Goal: Navigation & Orientation: Find specific page/section

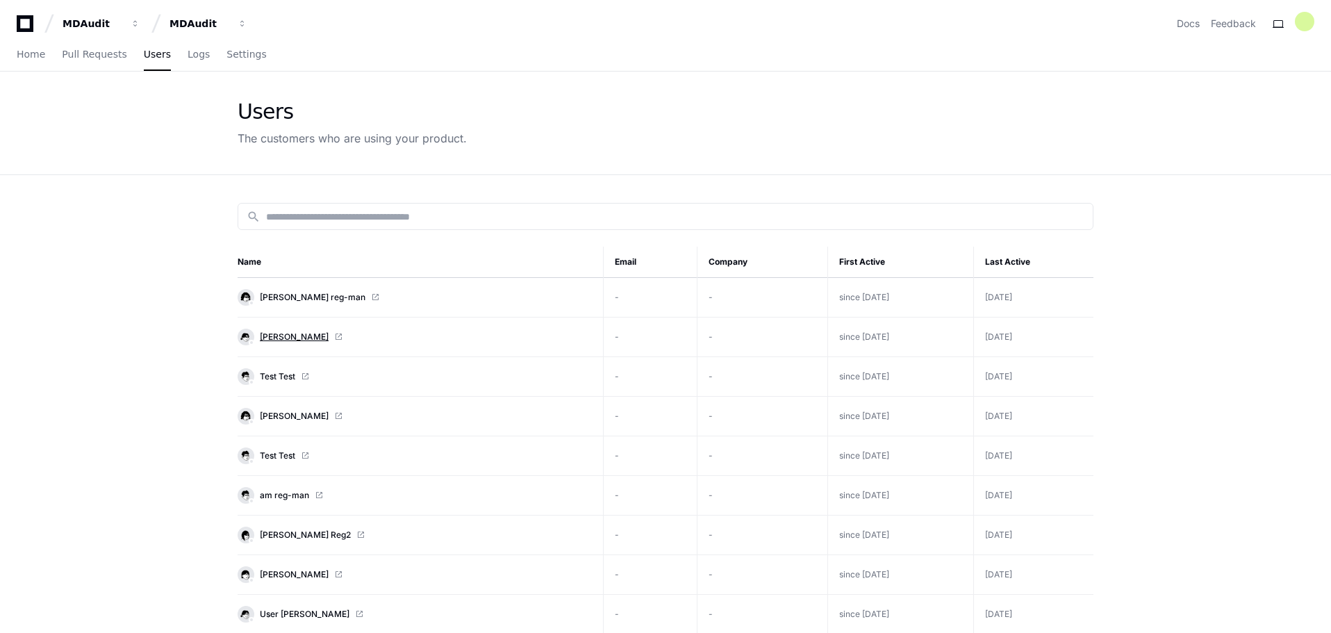
click at [287, 341] on span "[PERSON_NAME]" at bounding box center [294, 336] width 69 height 11
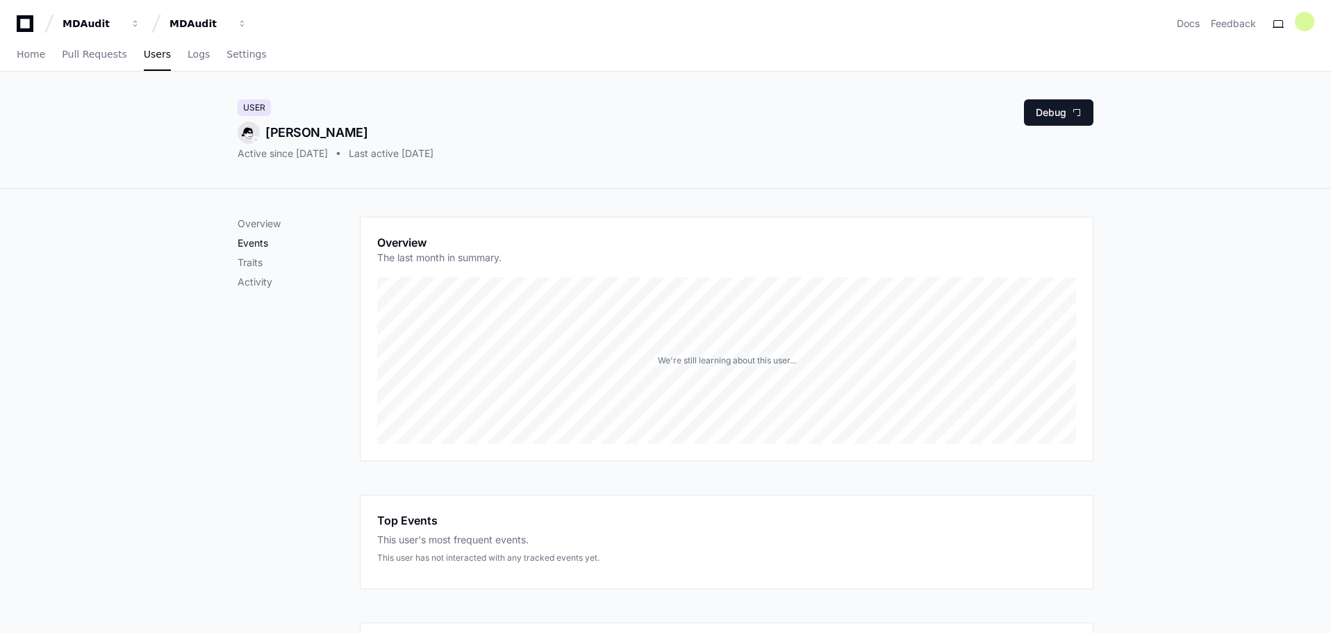
click at [263, 243] on p "Events" at bounding box center [299, 243] width 122 height 14
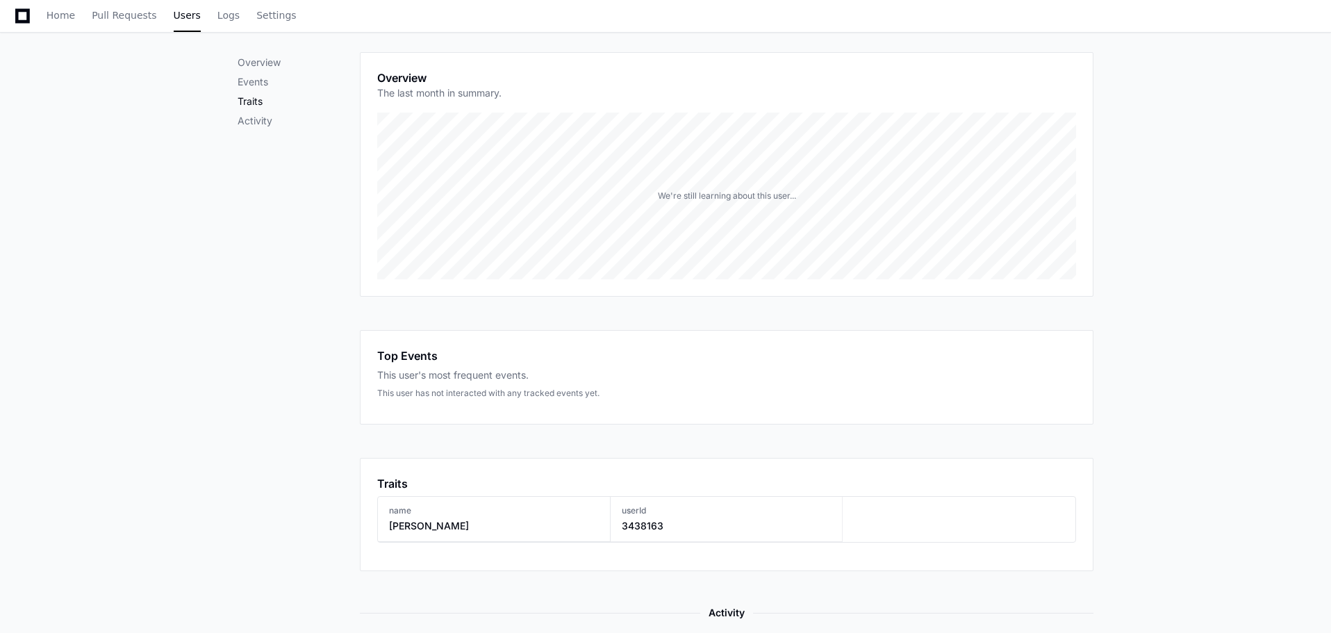
click at [254, 102] on p "Traits" at bounding box center [299, 101] width 122 height 14
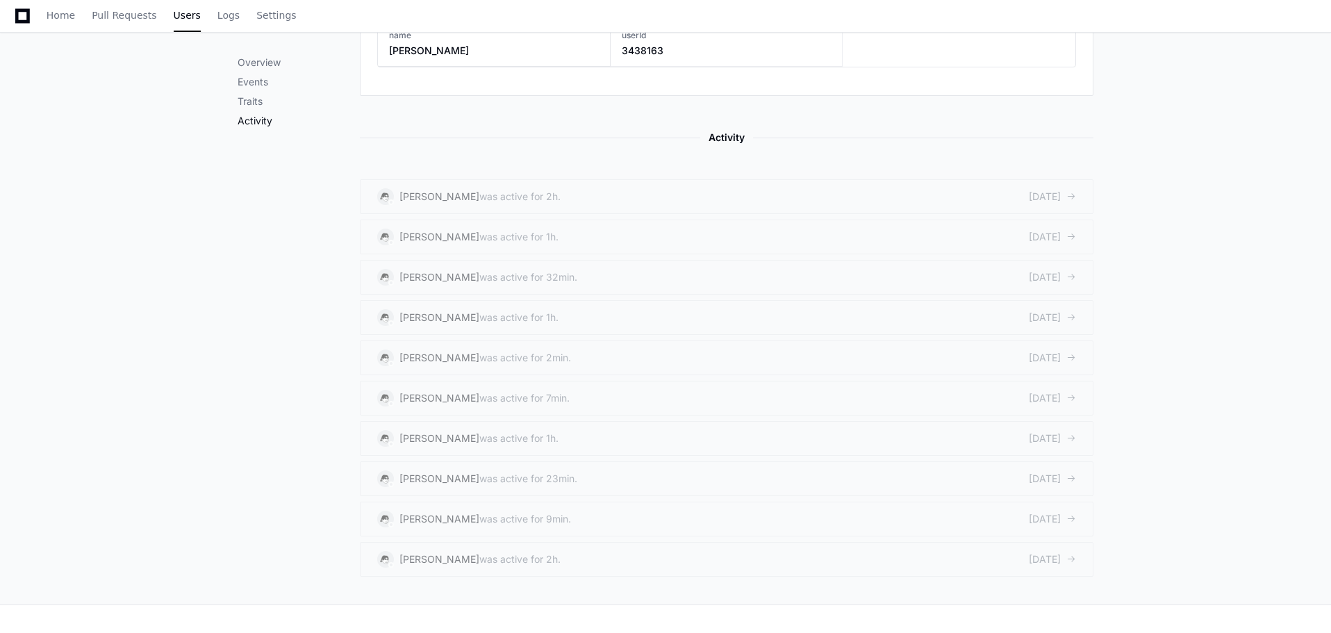
click at [269, 118] on p "Activity" at bounding box center [299, 121] width 122 height 14
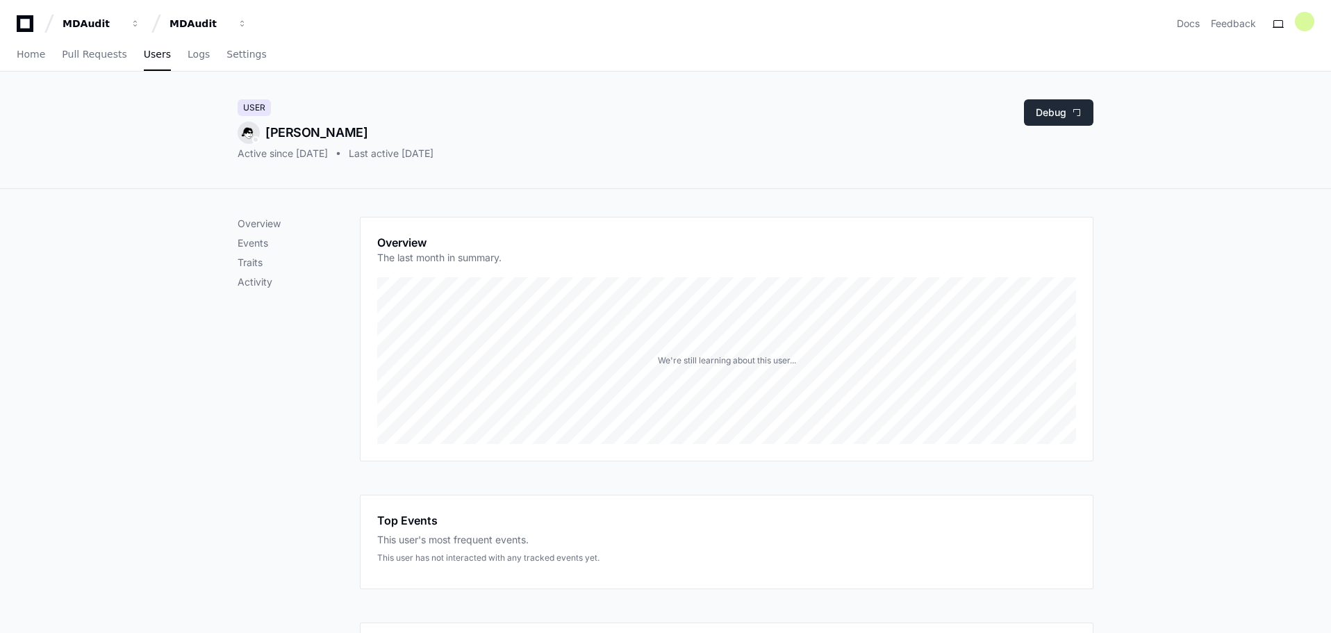
click at [1037, 114] on button "Debug" at bounding box center [1058, 112] width 69 height 26
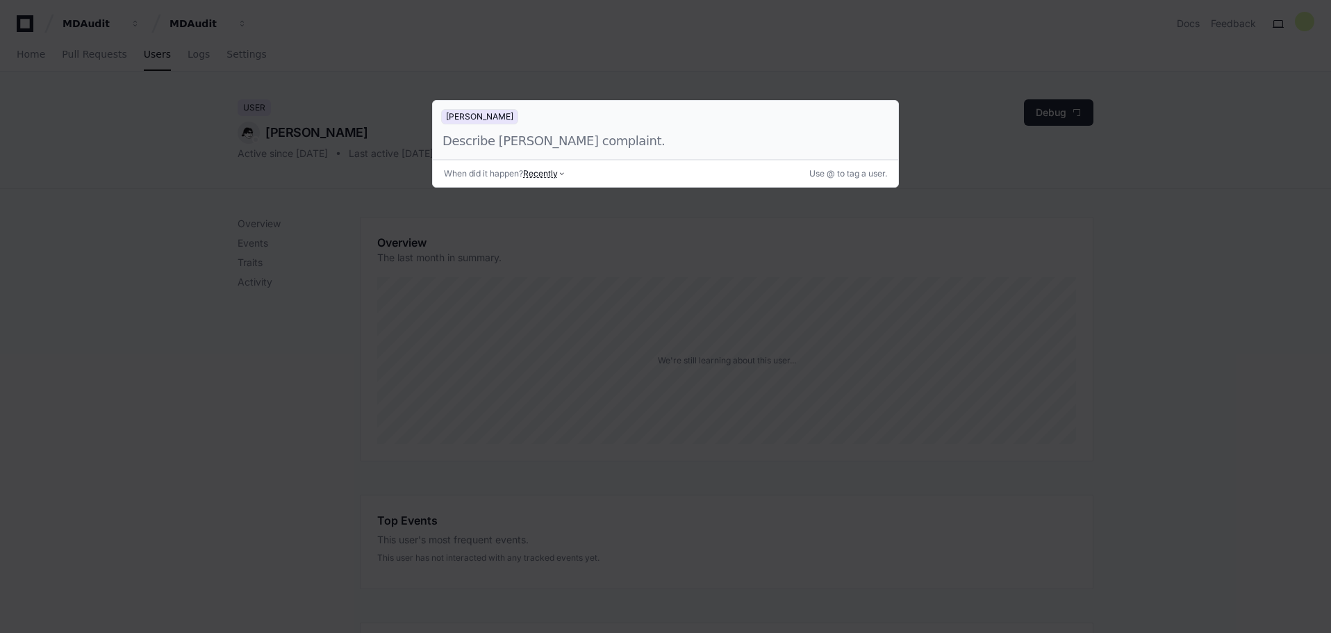
click at [1135, 239] on div at bounding box center [665, 316] width 1331 height 633
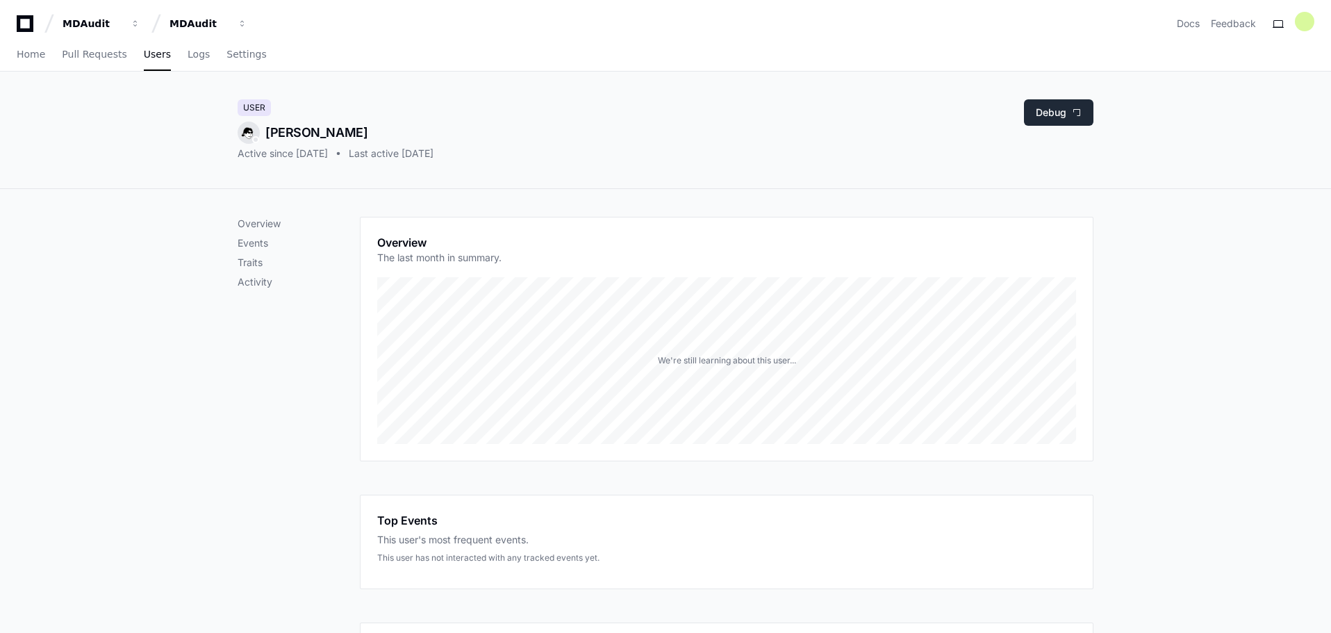
click at [1059, 108] on button "Debug" at bounding box center [1058, 112] width 69 height 26
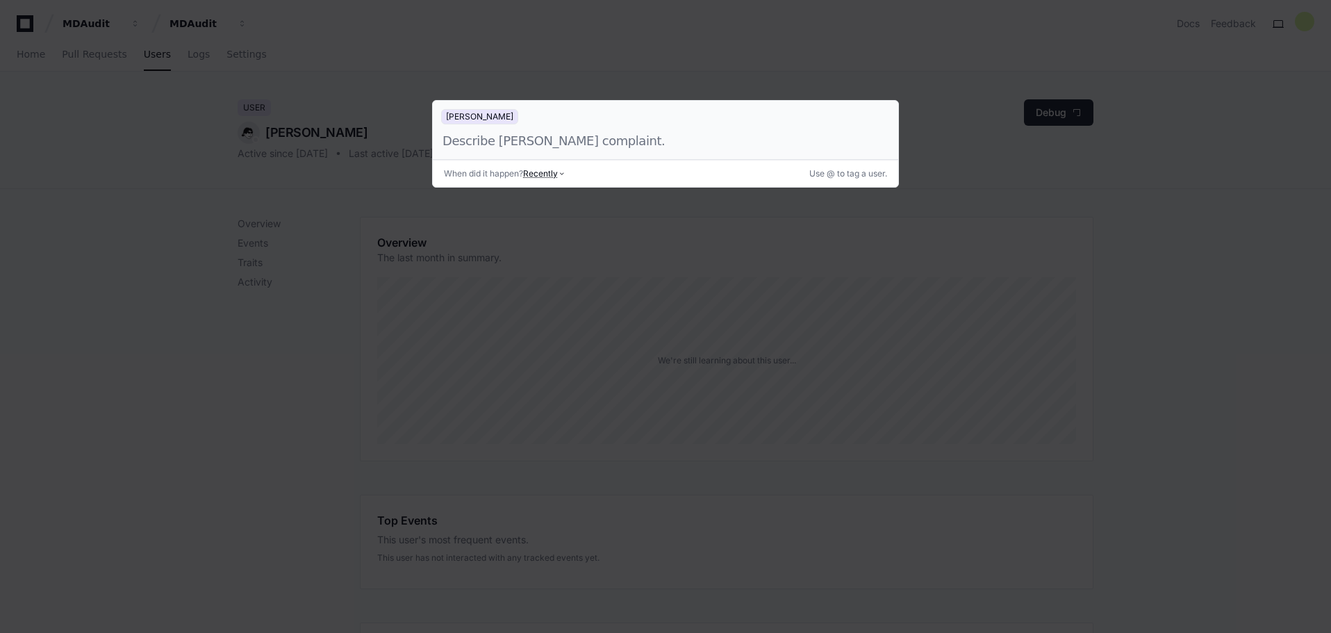
click at [386, 356] on div at bounding box center [665, 316] width 1331 height 633
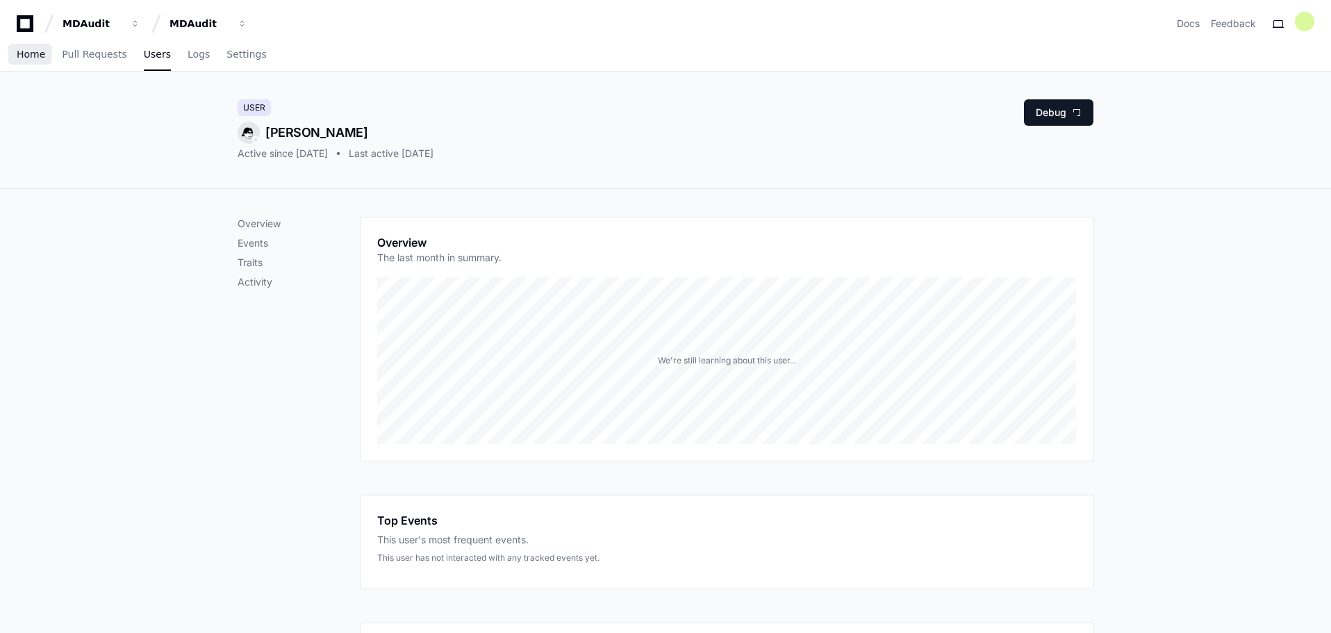
click at [31, 54] on span "Home" at bounding box center [31, 54] width 28 height 8
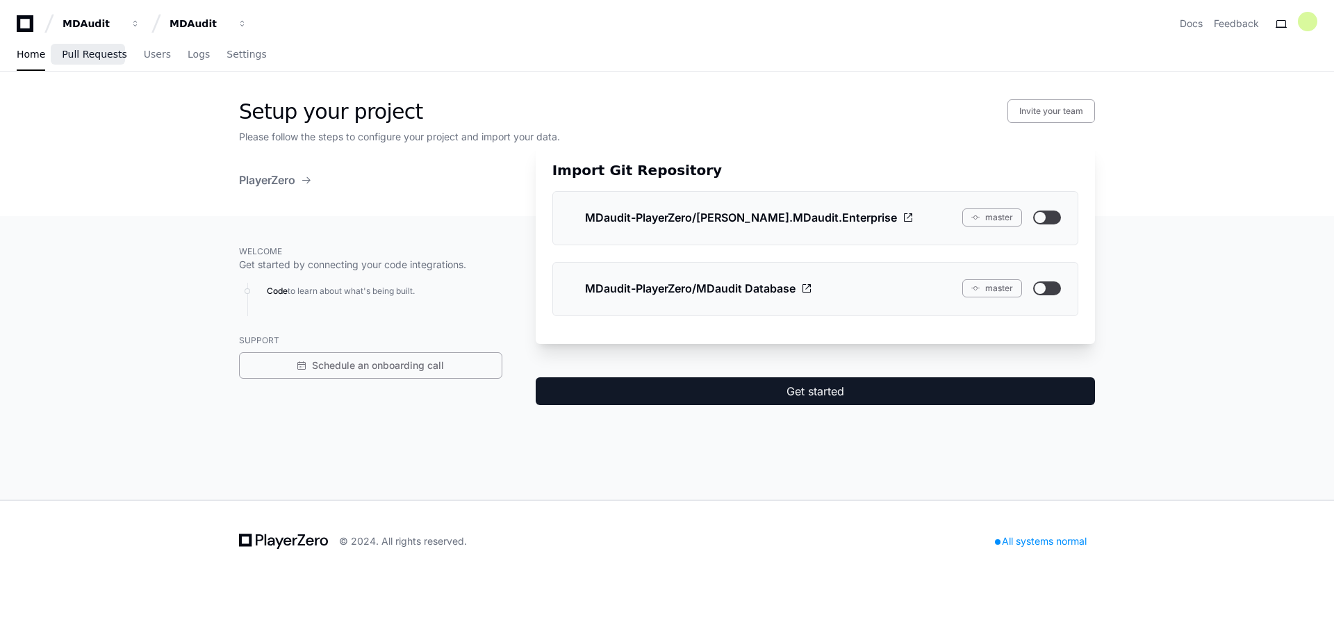
click at [109, 58] on span "Pull Requests" at bounding box center [94, 54] width 65 height 8
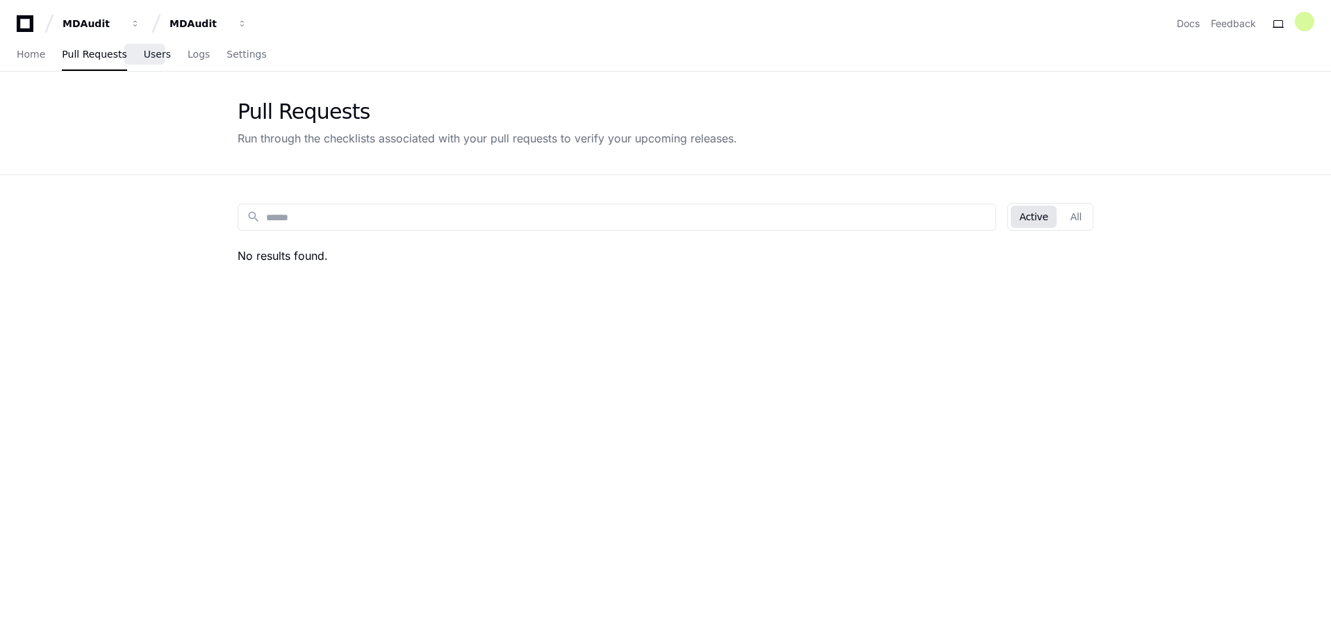
click at [144, 54] on span "Users" at bounding box center [157, 54] width 27 height 8
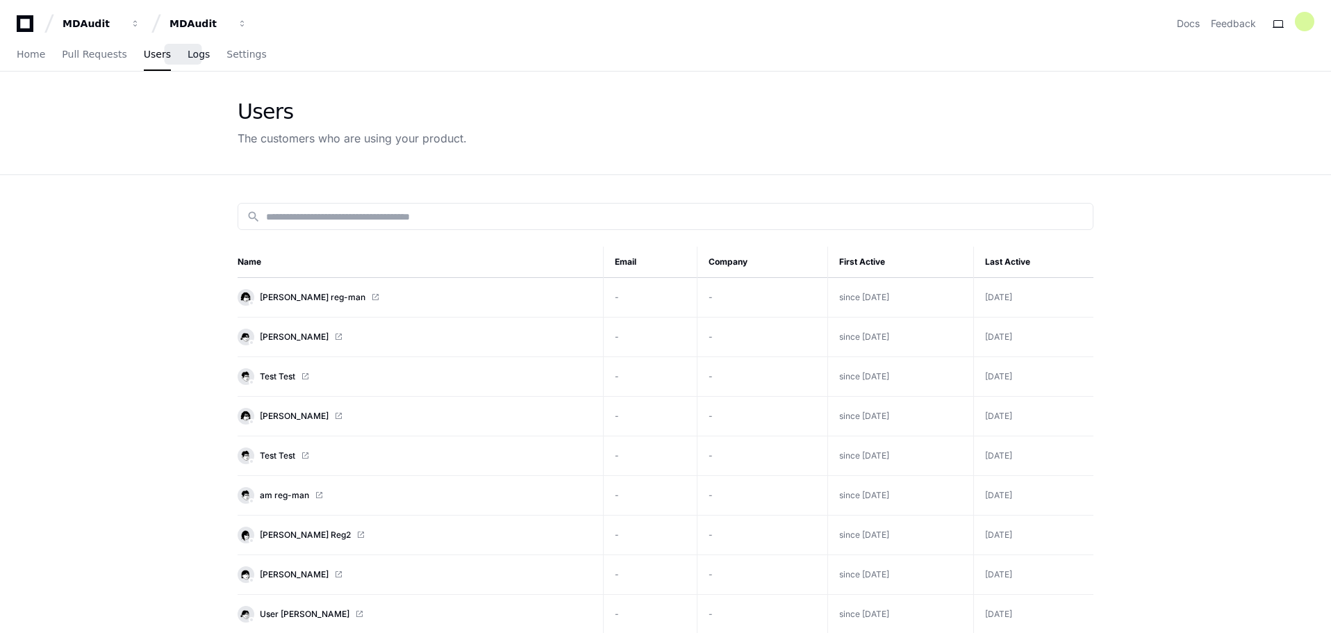
click at [188, 58] on span "Logs" at bounding box center [199, 54] width 22 height 8
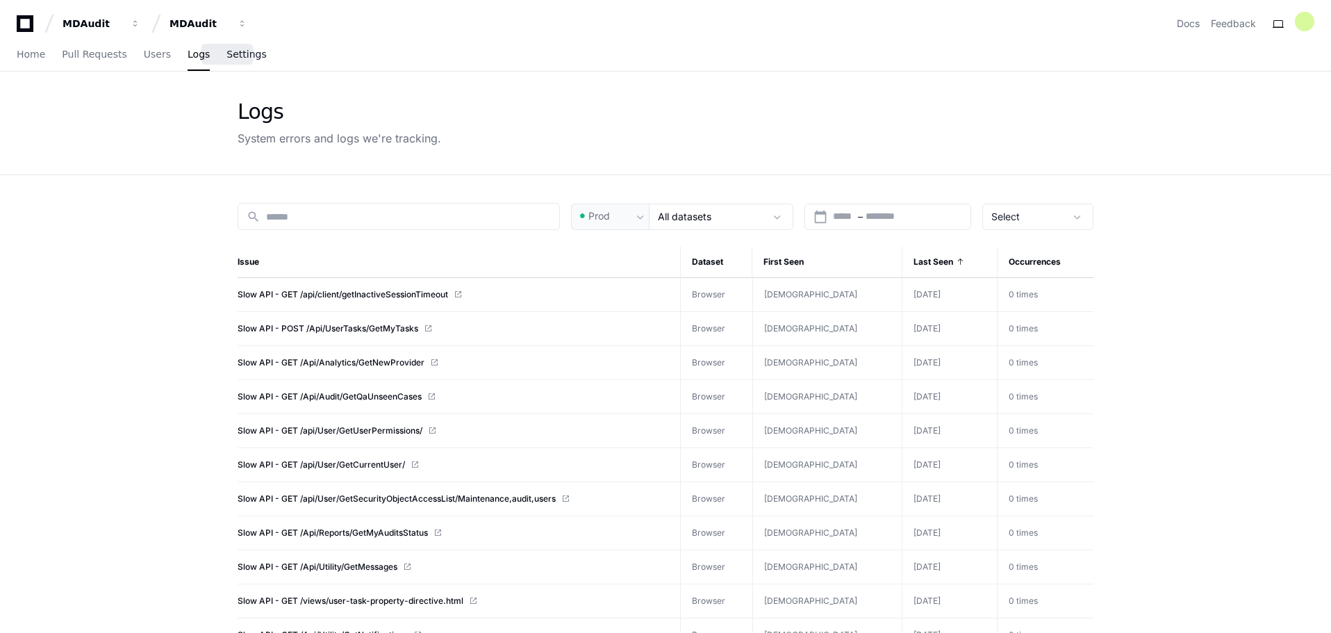
click at [227, 56] on span "Settings" at bounding box center [247, 54] width 40 height 8
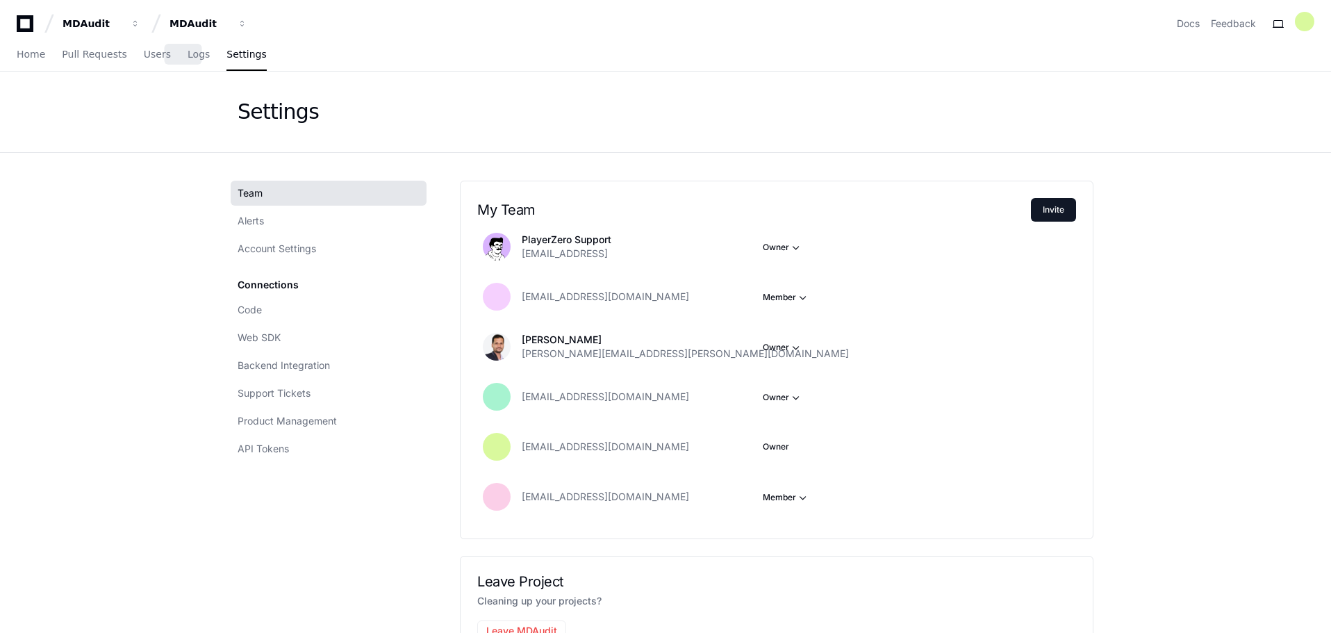
click at [156, 57] on div "Home Pull Requests Users Logs Settings" at bounding box center [142, 55] width 250 height 32
click at [188, 58] on span "Logs" at bounding box center [199, 54] width 22 height 8
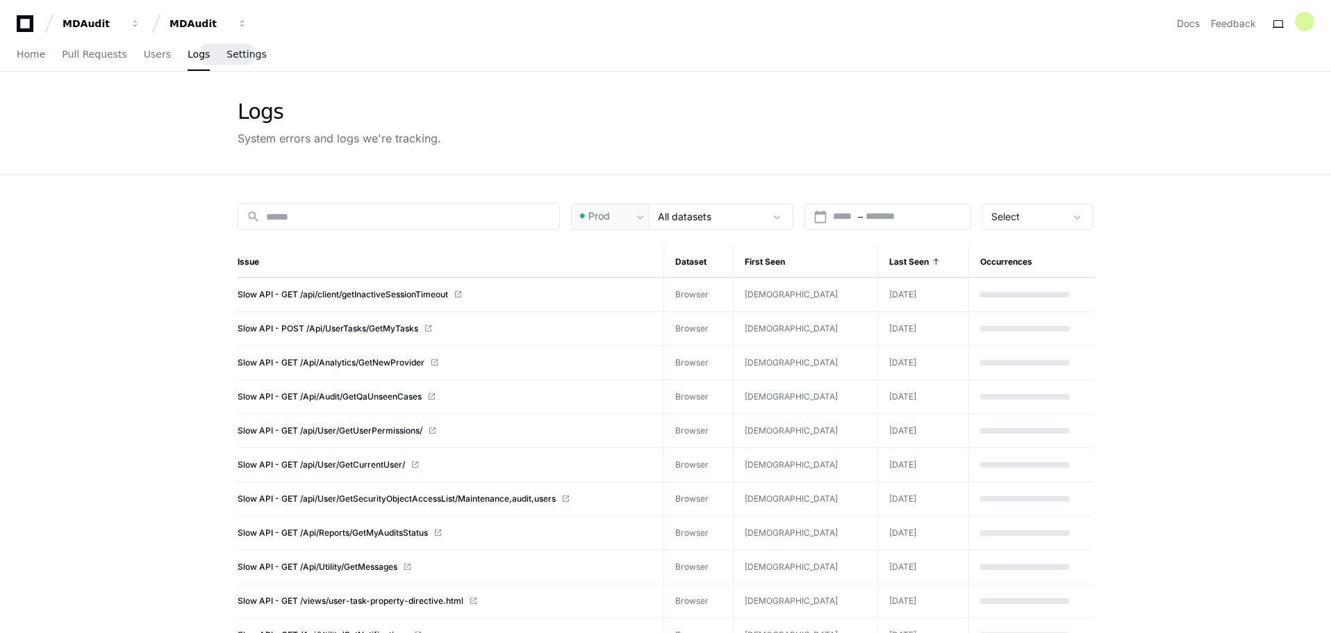
click at [235, 50] on span "Settings" at bounding box center [247, 54] width 40 height 8
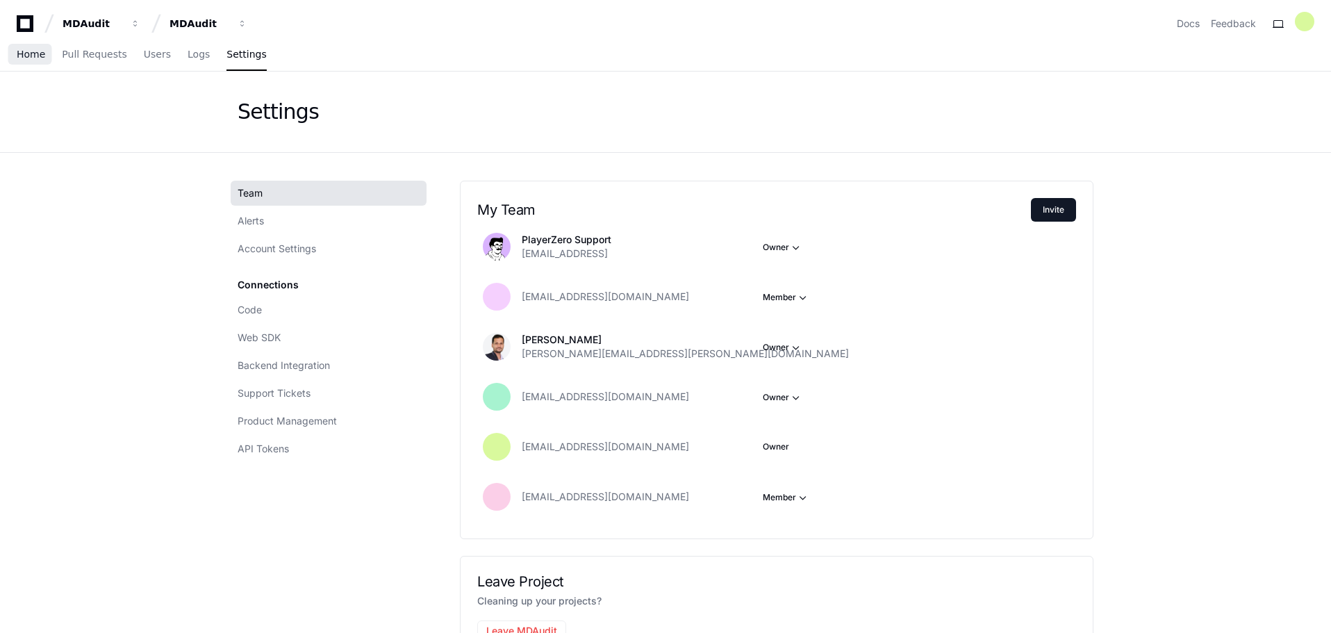
click at [41, 60] on link "Home" at bounding box center [31, 55] width 28 height 32
